Goal: Task Accomplishment & Management: Use online tool/utility

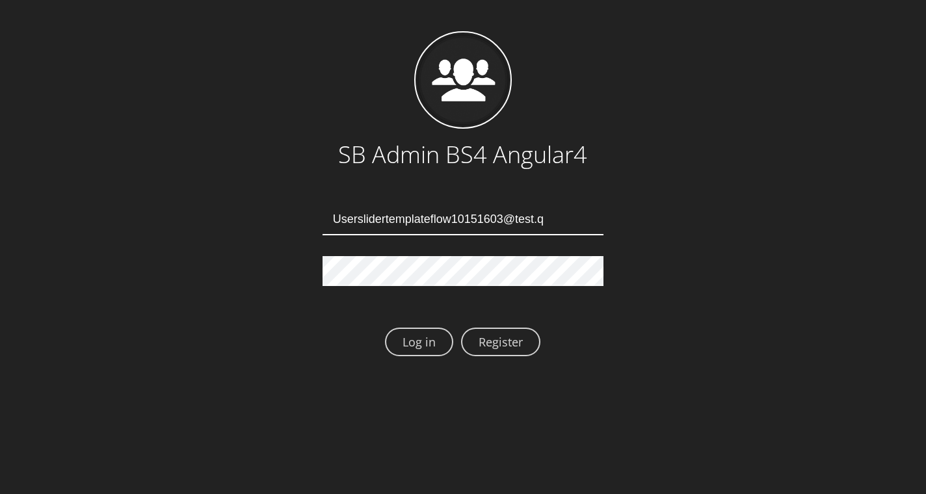
type input "[EMAIL_ADDRESS][DOMAIN_NAME]"
type input "Userslidertemplateflow10151607@test.qa"
